Goal: Task Accomplishment & Management: Manage account settings

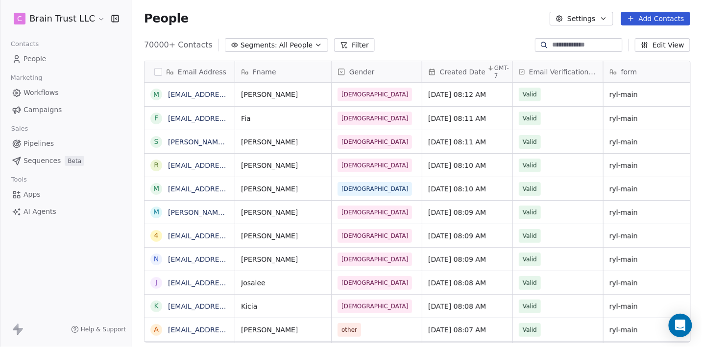
scroll to position [306, 570]
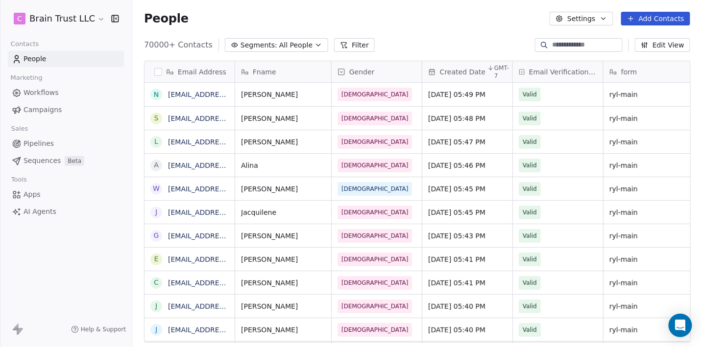
scroll to position [306, 570]
click at [50, 109] on span "Campaigns" at bounding box center [43, 110] width 38 height 10
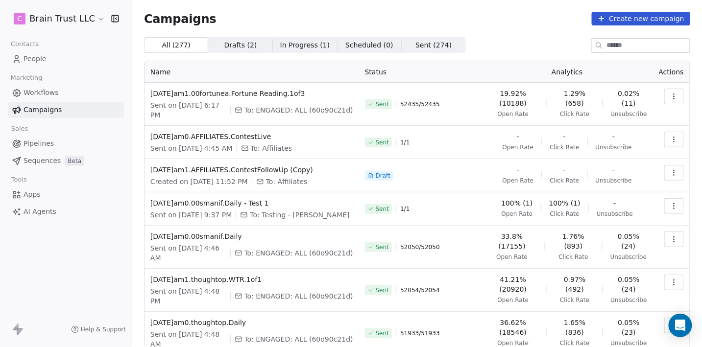
click at [631, 43] on input at bounding box center [648, 46] width 83 height 14
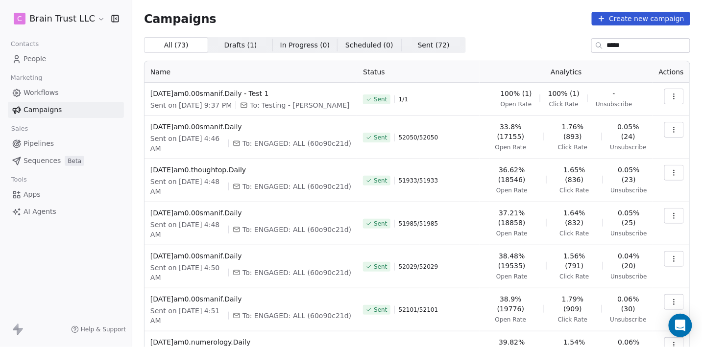
type input "*****"
click at [674, 98] on icon "button" at bounding box center [673, 98] width 0 height 0
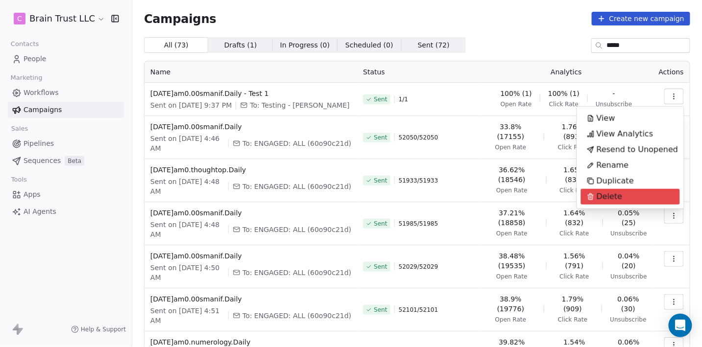
click at [611, 193] on span "Delete" at bounding box center [609, 197] width 26 height 12
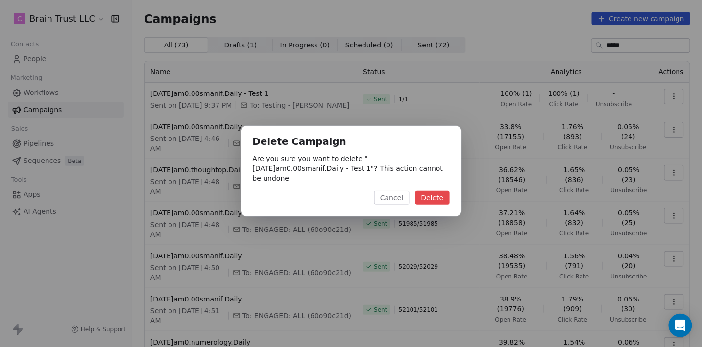
click at [440, 199] on button "Delete" at bounding box center [432, 198] width 34 height 14
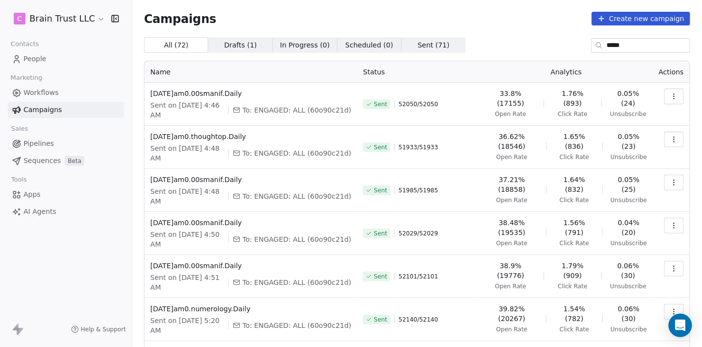
click at [675, 97] on icon "button" at bounding box center [674, 97] width 8 height 8
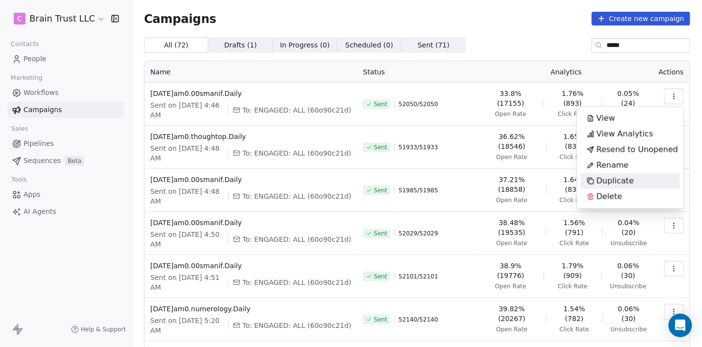
click at [604, 181] on span "Duplicate" at bounding box center [614, 181] width 37 height 12
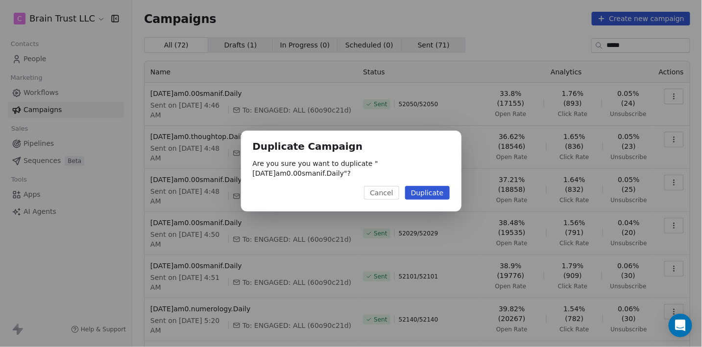
click at [437, 197] on button "Duplicate" at bounding box center [427, 193] width 45 height 14
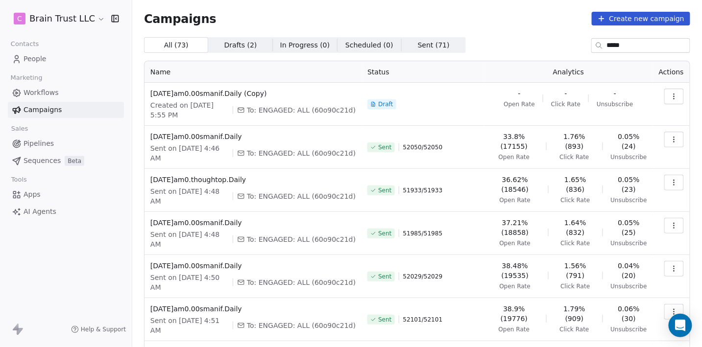
click at [670, 97] on icon "button" at bounding box center [674, 97] width 8 height 8
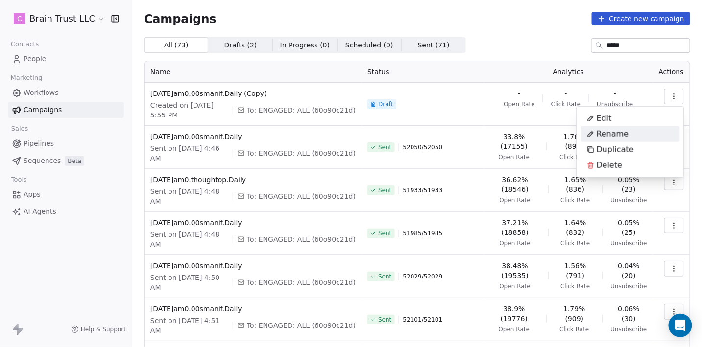
click at [612, 134] on span "Rename" at bounding box center [612, 134] width 32 height 12
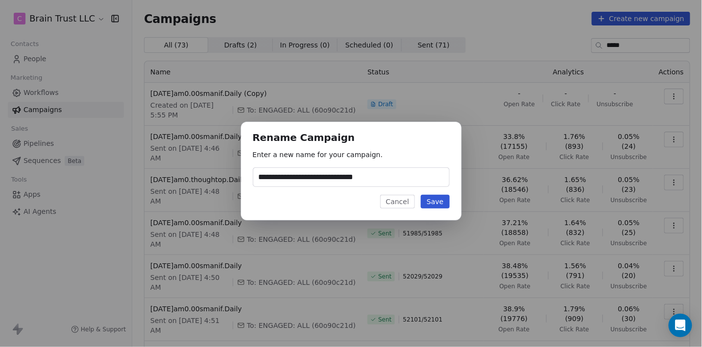
type input "**********"
